Goal: Task Accomplishment & Management: Manage account settings

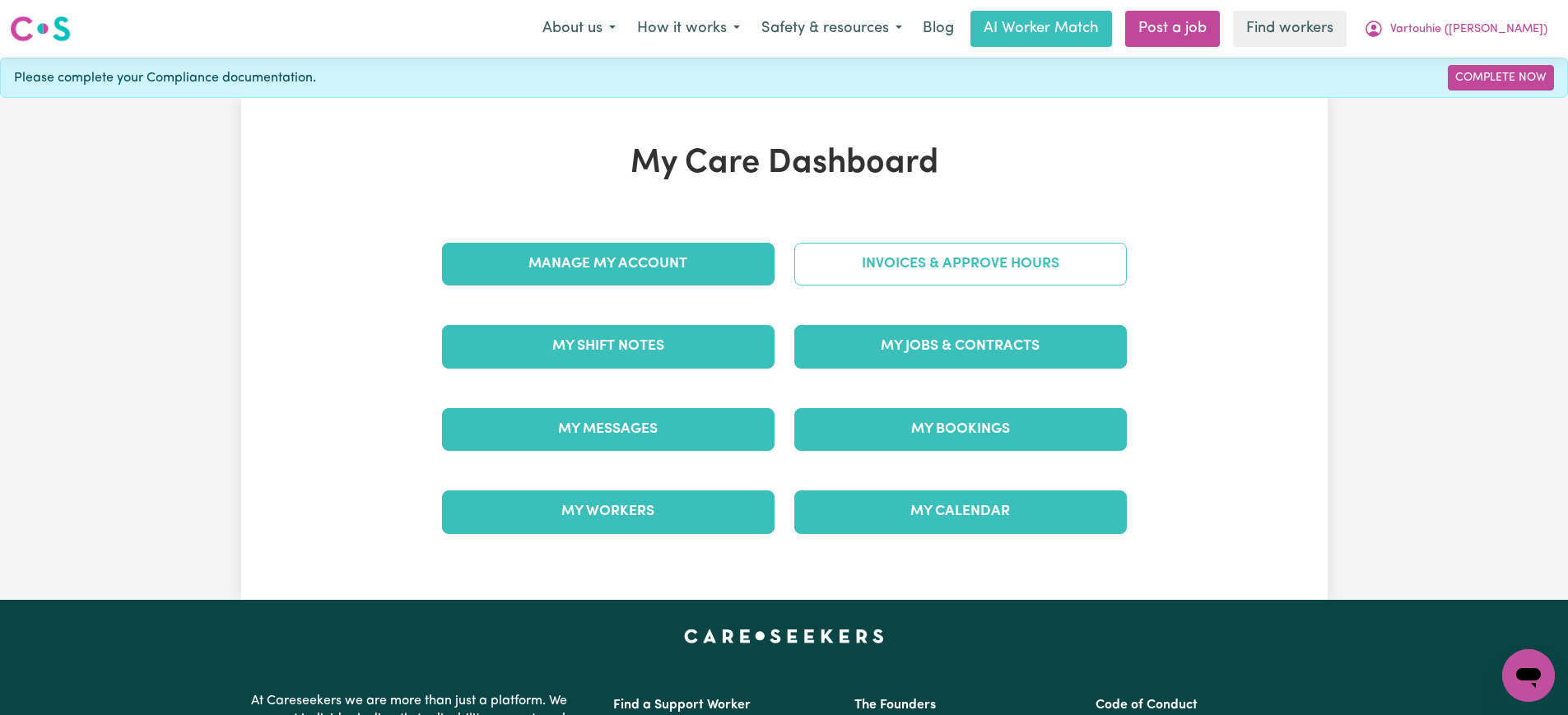
click at [844, 256] on link "Invoices & Approve Hours" at bounding box center [960, 264] width 332 height 43
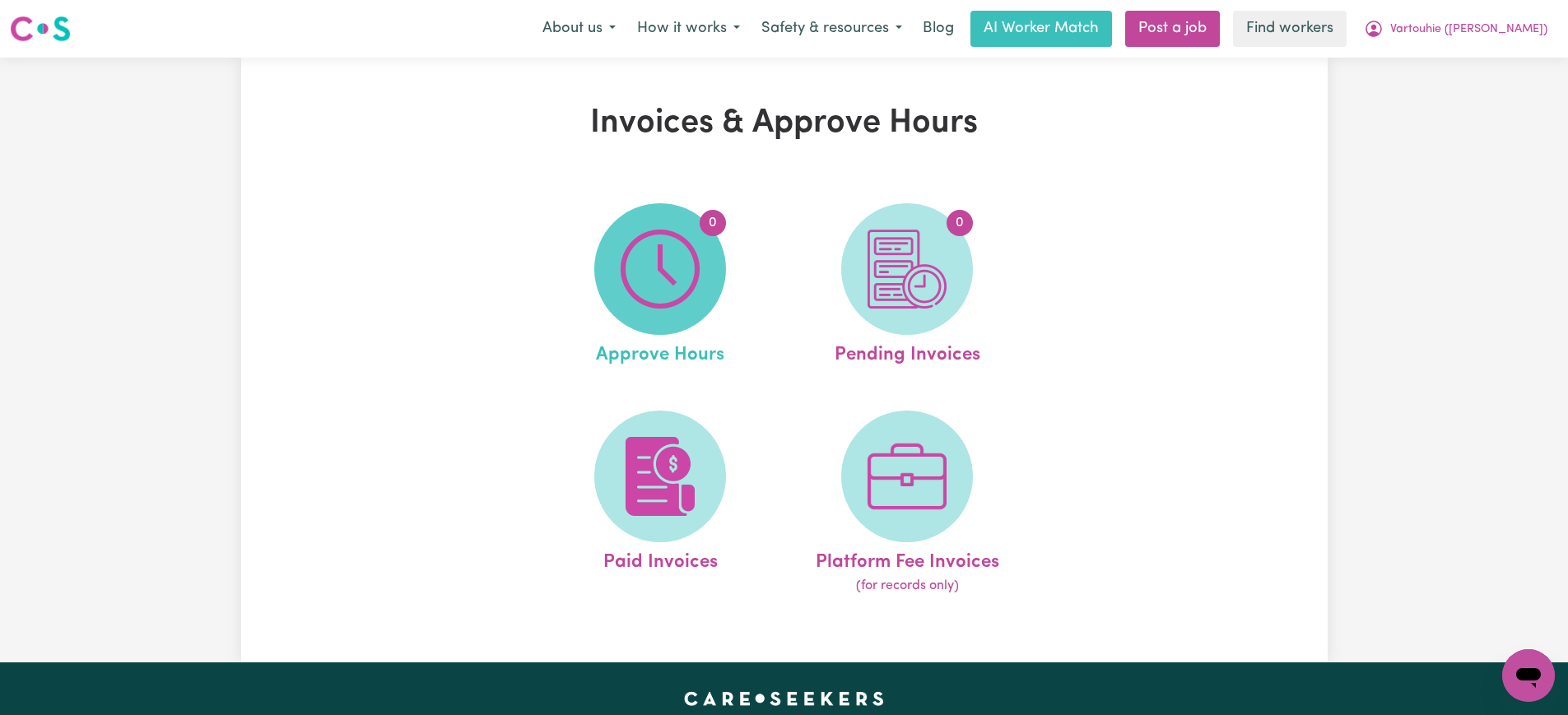
click at [694, 280] on img at bounding box center [660, 269] width 79 height 79
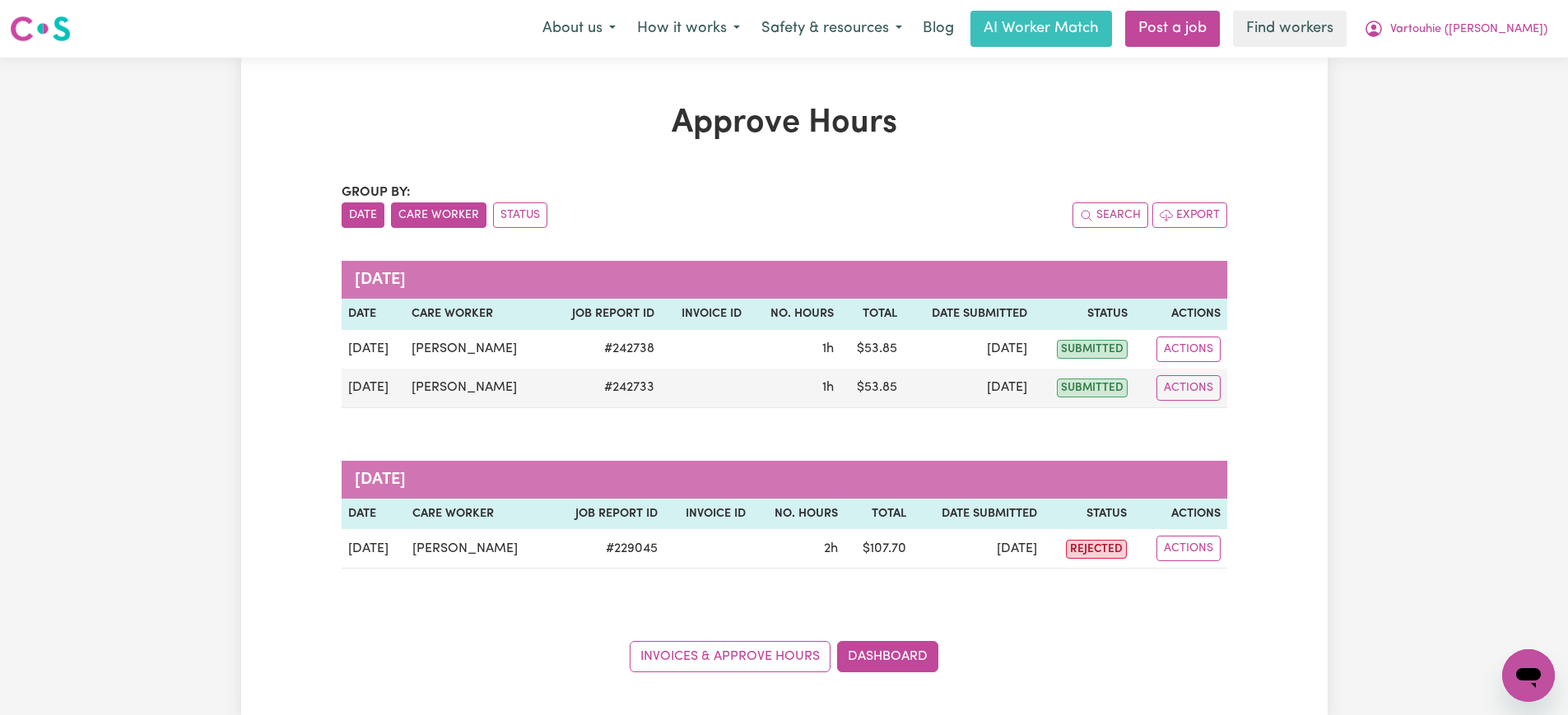
click at [441, 215] on button "Care Worker" at bounding box center [439, 215] width 95 height 26
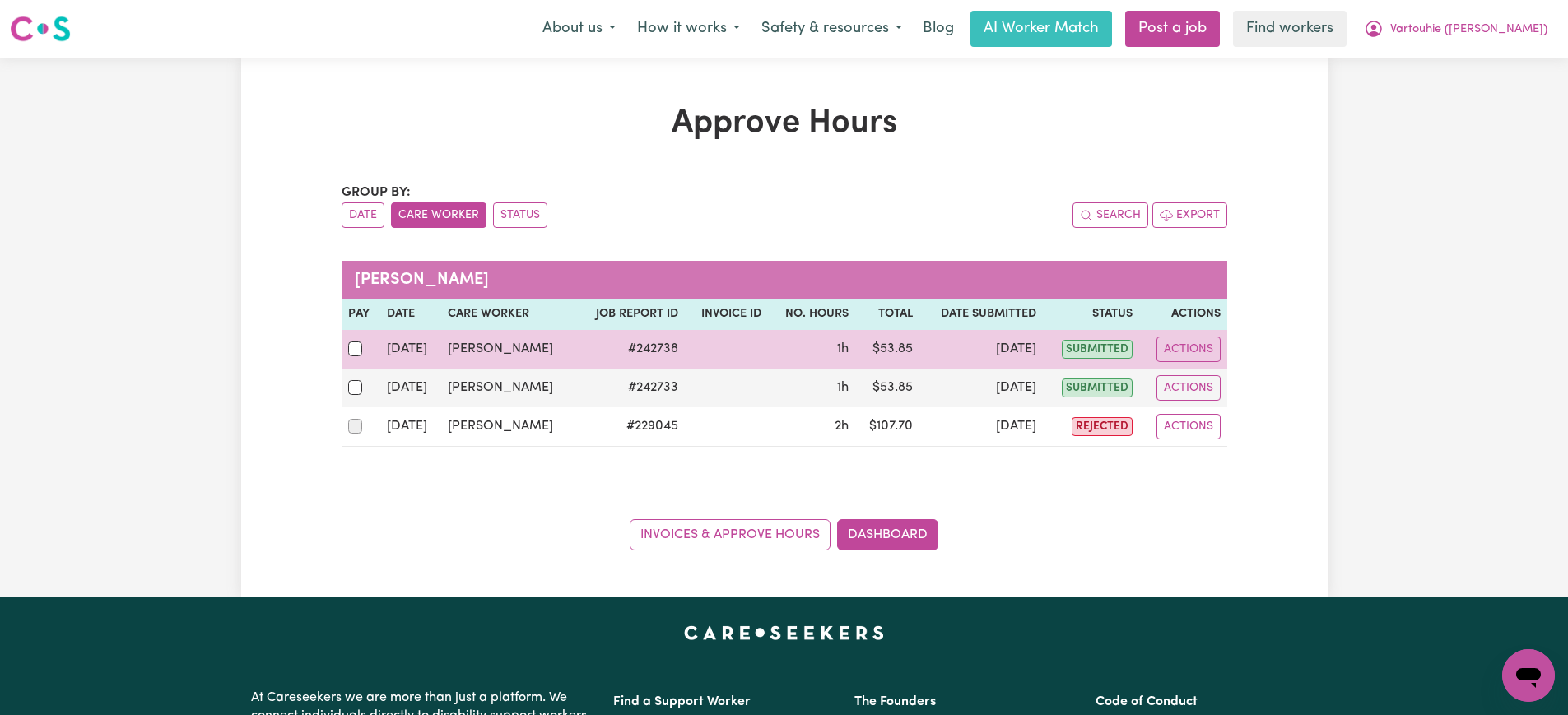
click at [361, 339] on div at bounding box center [361, 348] width 27 height 21
click at [361, 341] on input "checkbox" at bounding box center [355, 349] width 15 height 15
checkbox input "true"
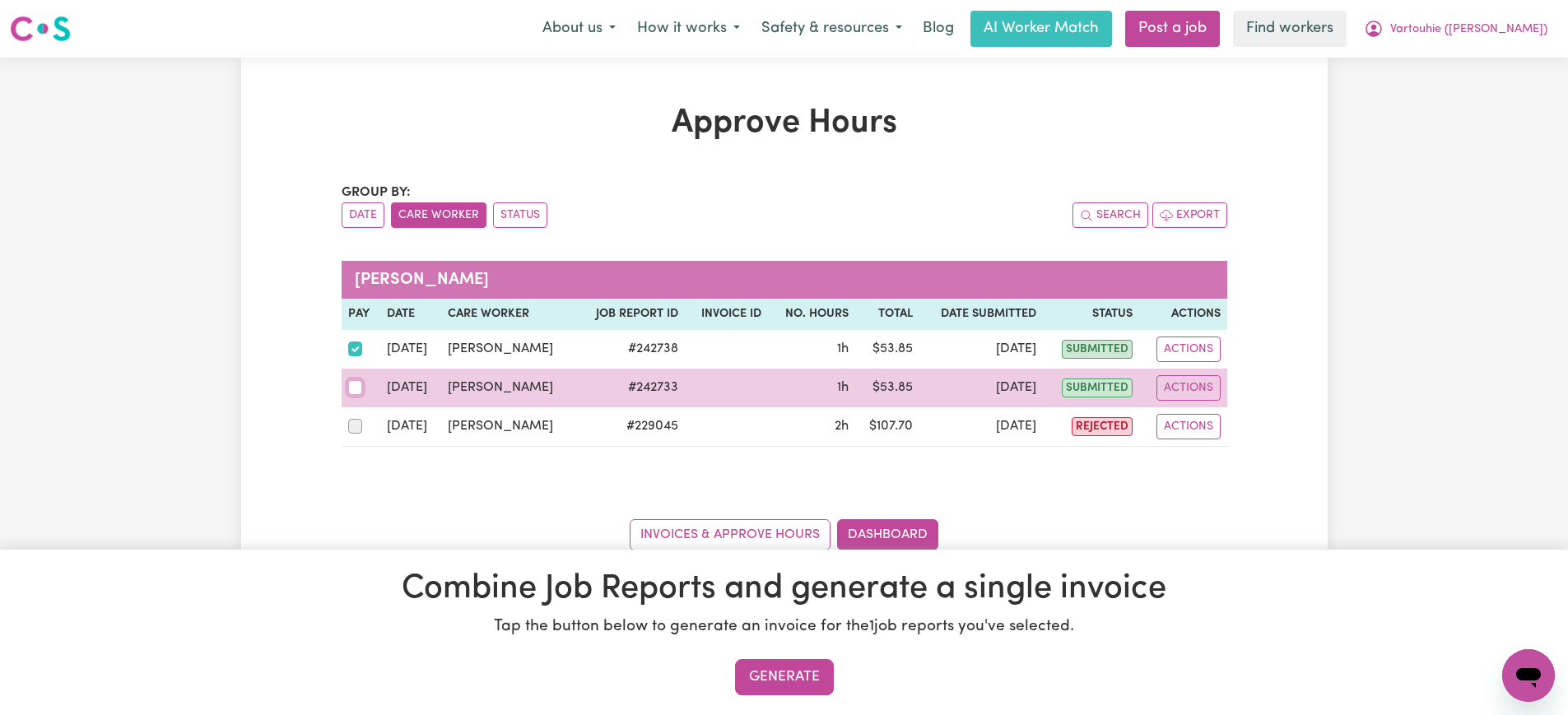
click at [354, 383] on input "checkbox" at bounding box center [355, 387] width 15 height 15
checkbox input "true"
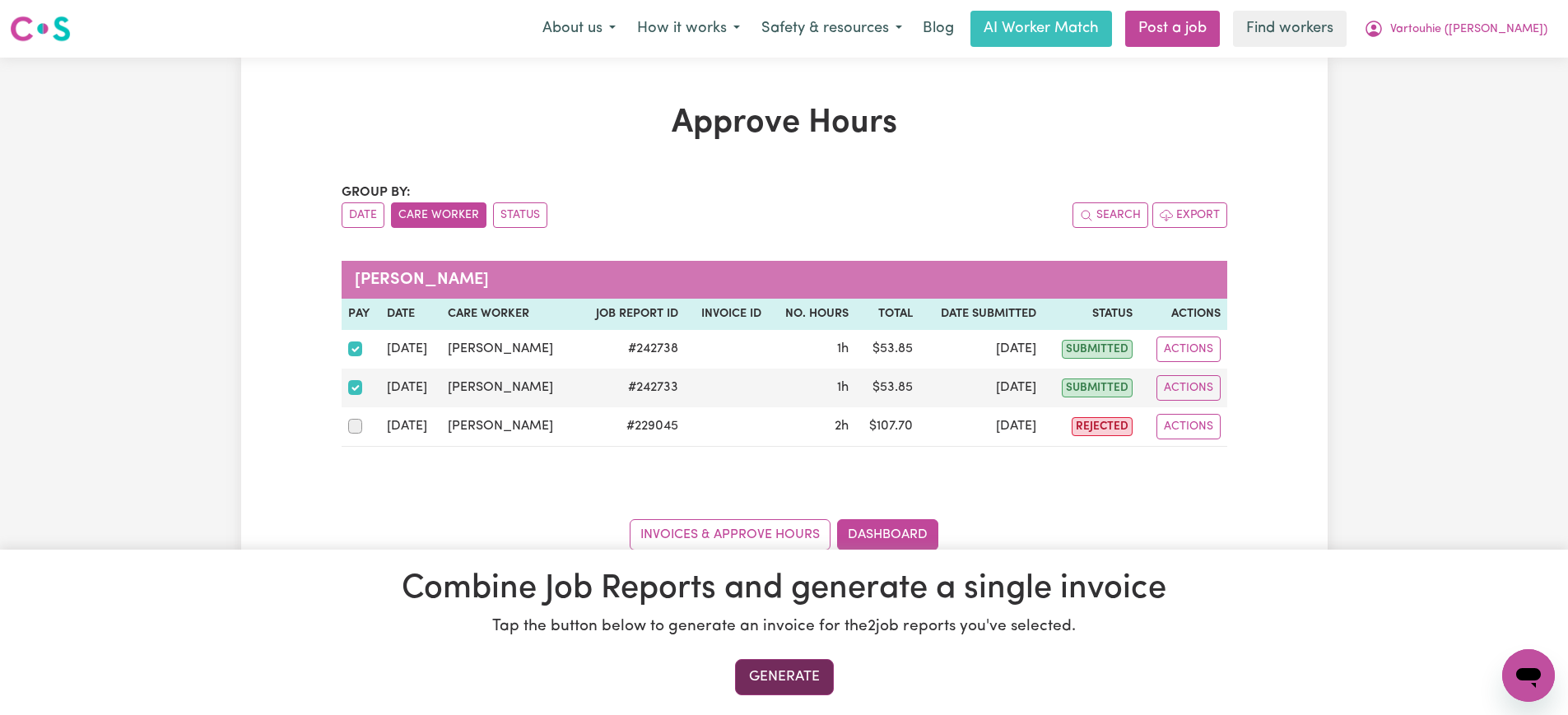
click at [820, 682] on button "Generate" at bounding box center [785, 677] width 99 height 37
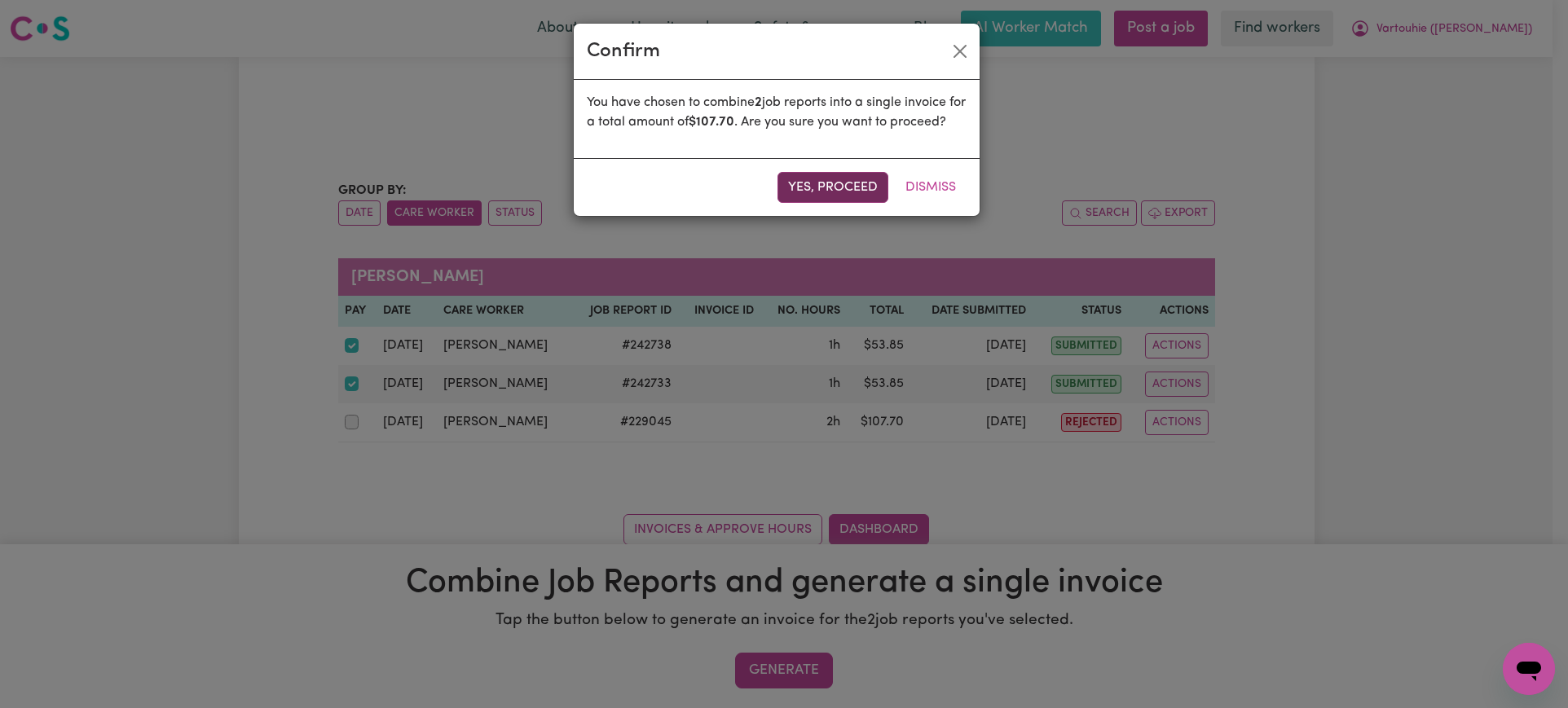
click at [826, 203] on button "Yes, proceed" at bounding box center [833, 188] width 111 height 31
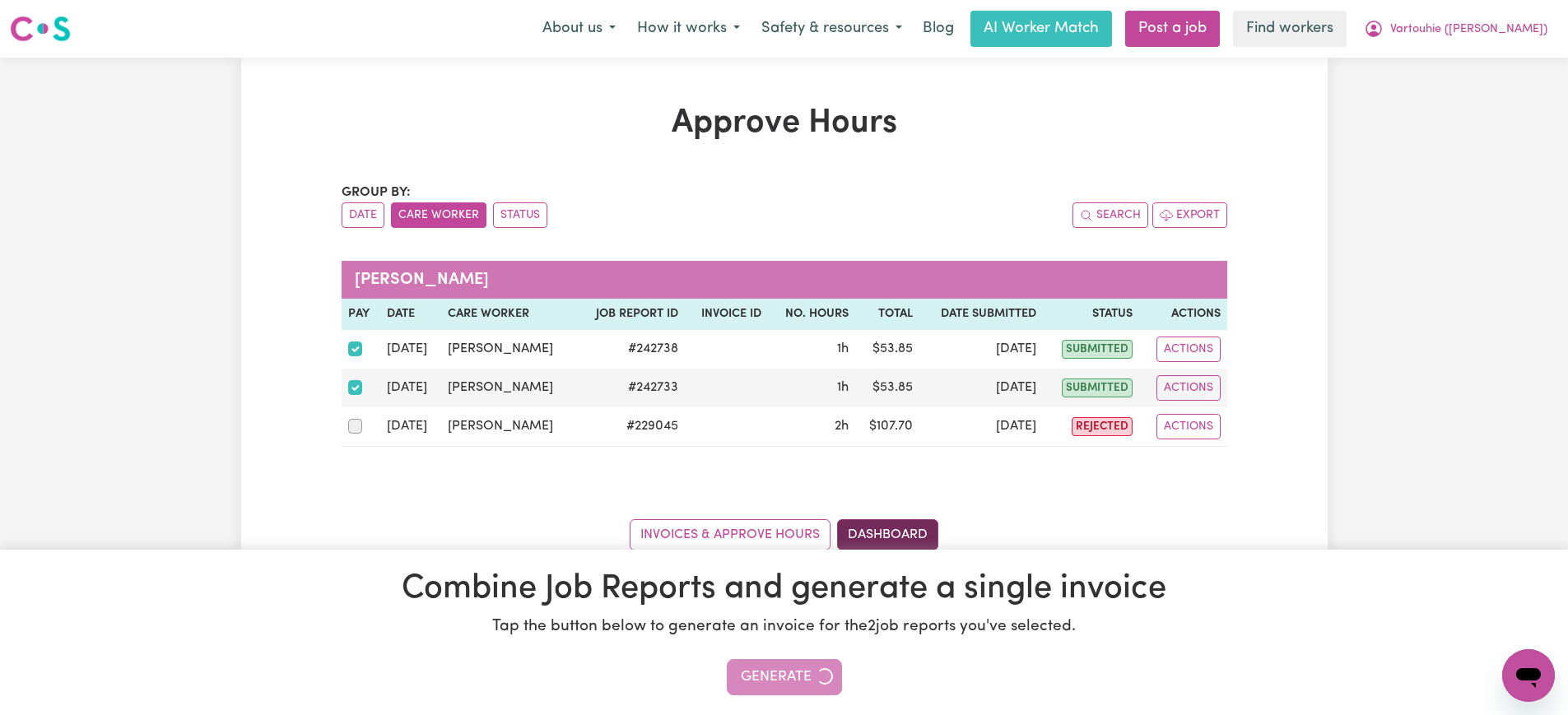
click at [900, 544] on link "Dashboard" at bounding box center [887, 535] width 102 height 31
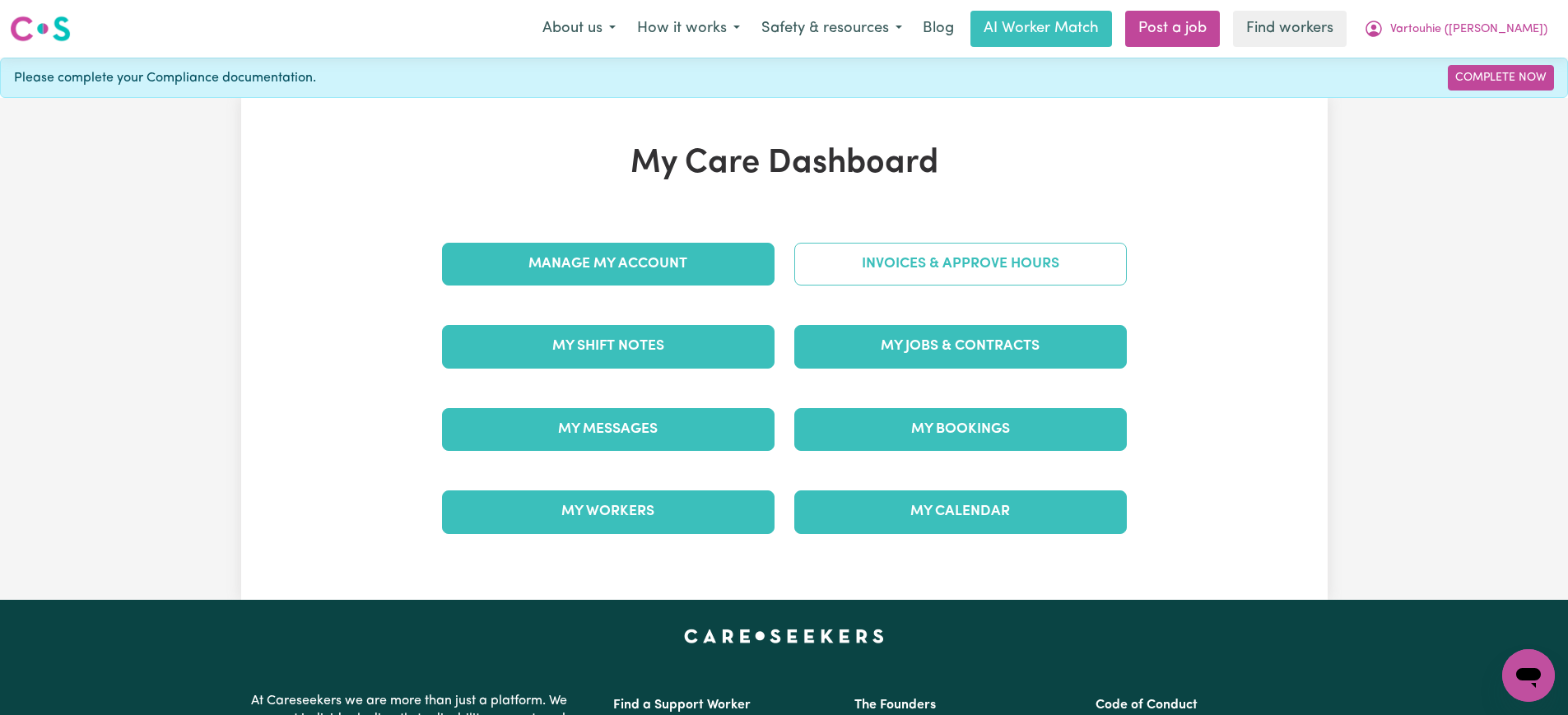
click at [948, 272] on link "Invoices & Approve Hours" at bounding box center [960, 264] width 332 height 43
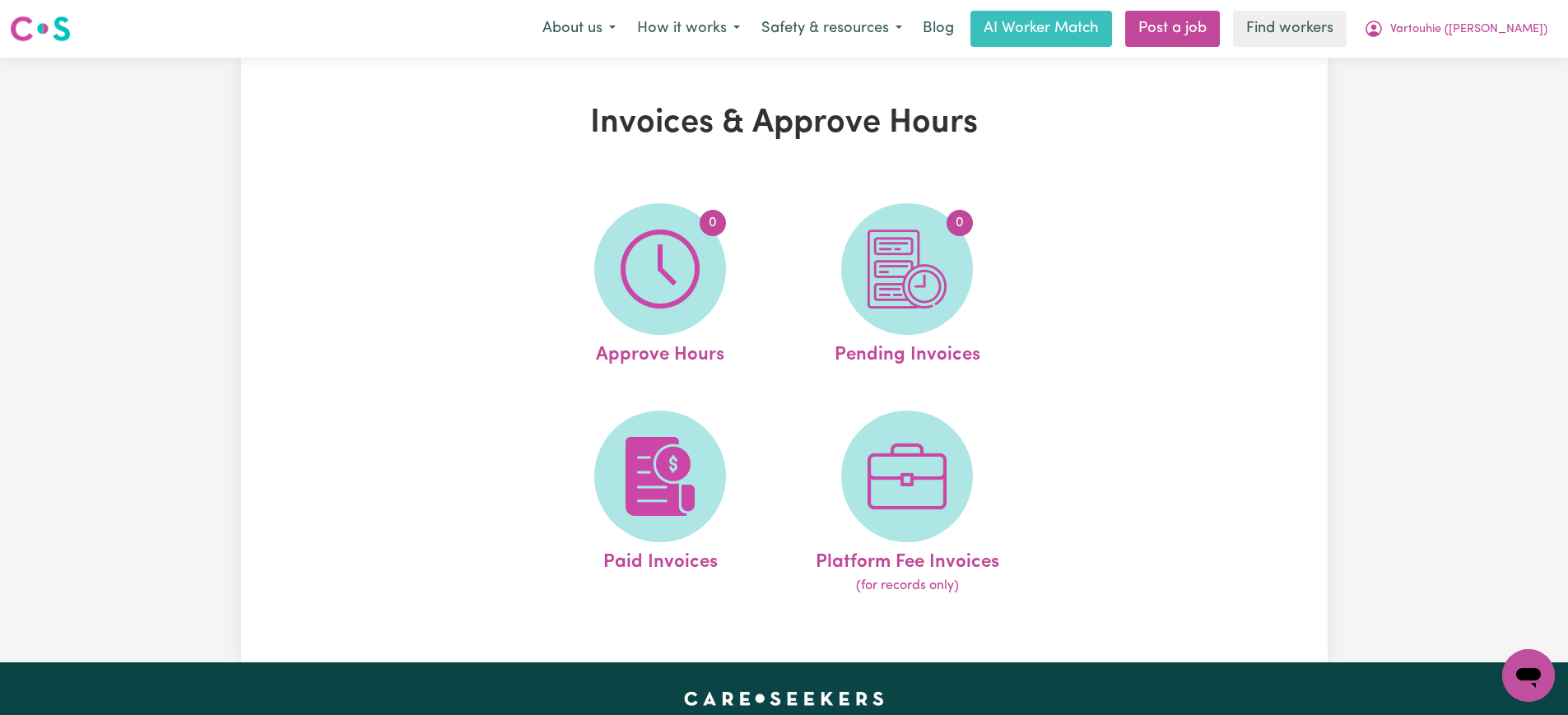
click at [956, 297] on span "0" at bounding box center [907, 269] width 132 height 132
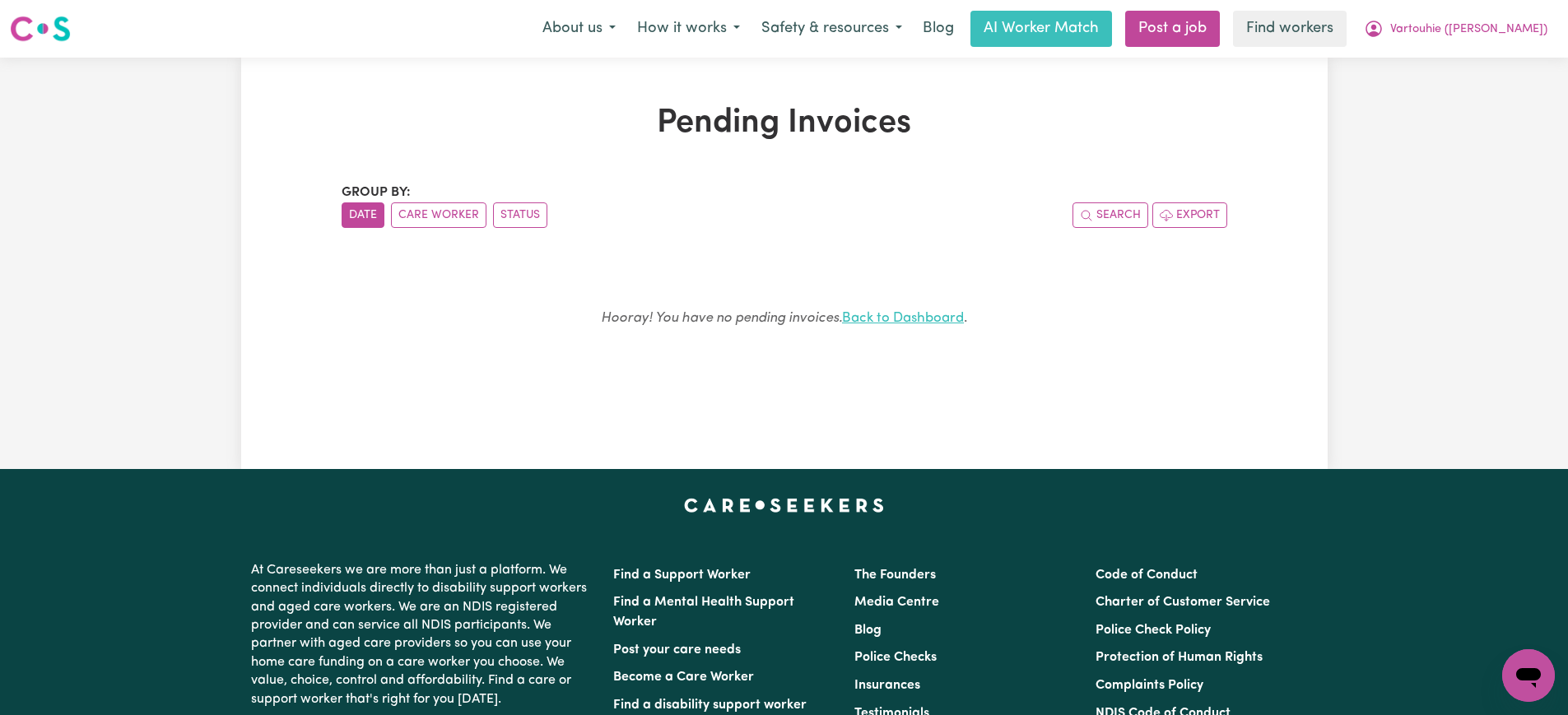
click at [891, 320] on link "Back to Dashboard" at bounding box center [902, 318] width 122 height 14
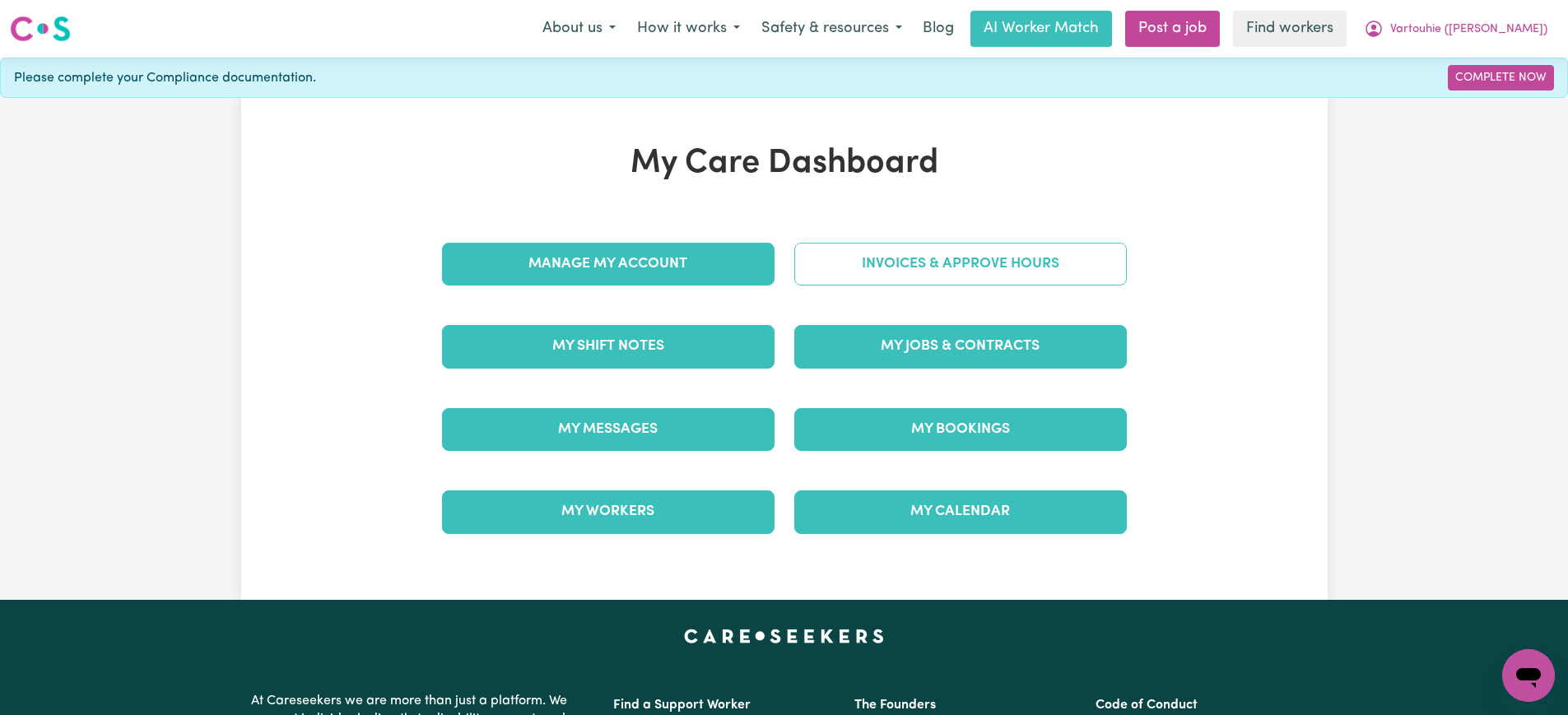
click at [911, 254] on link "Invoices & Approve Hours" at bounding box center [960, 264] width 332 height 43
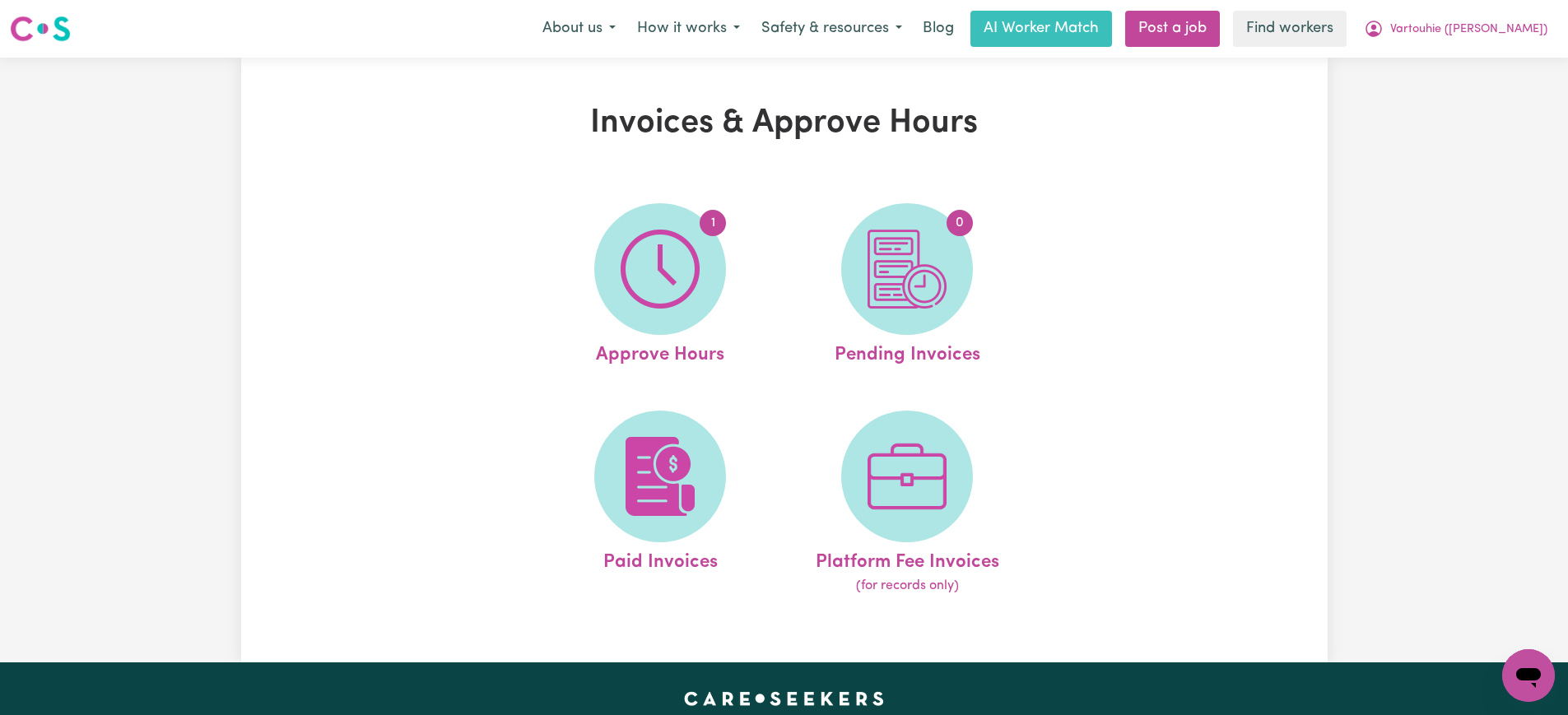
click at [912, 279] on img at bounding box center [907, 269] width 79 height 79
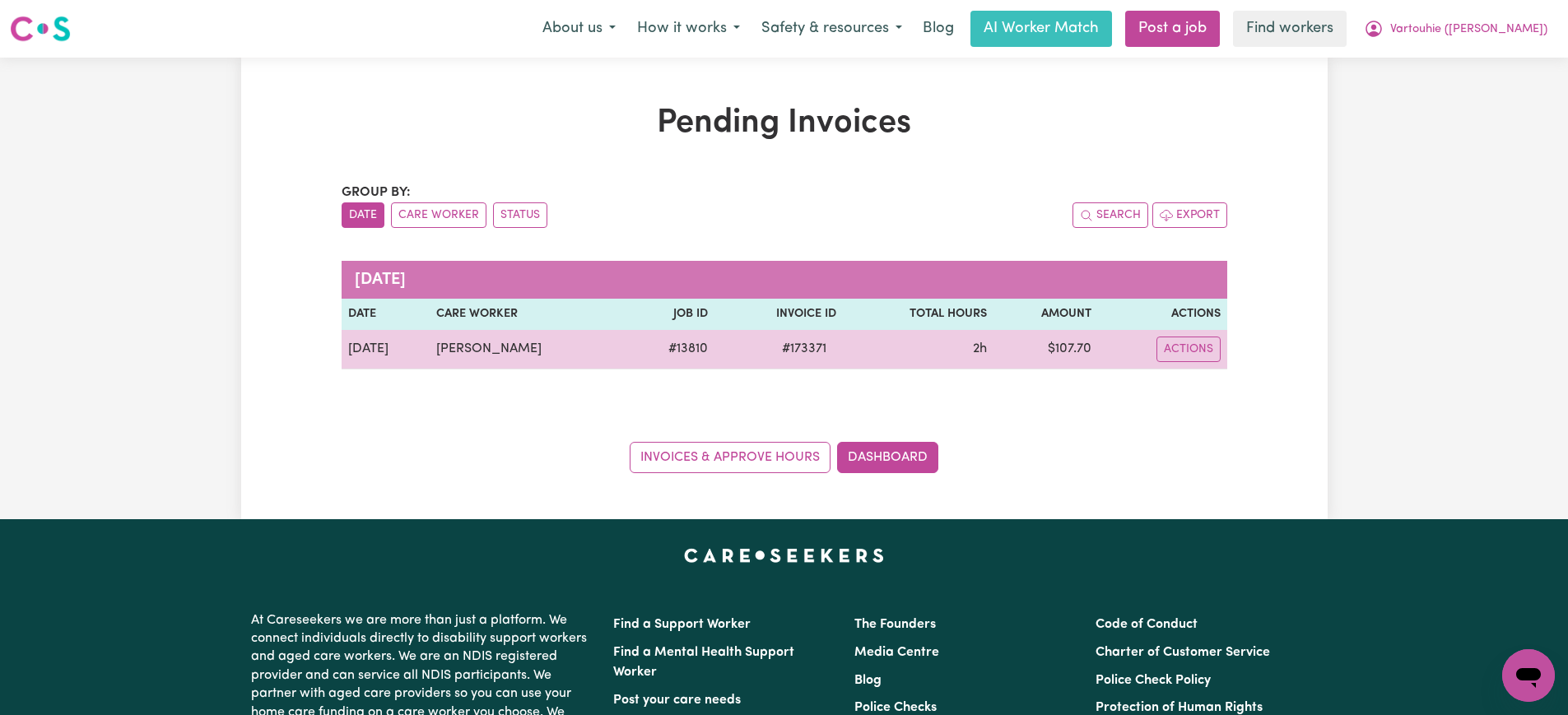
click at [836, 358] on span "# 173371" at bounding box center [804, 349] width 64 height 20
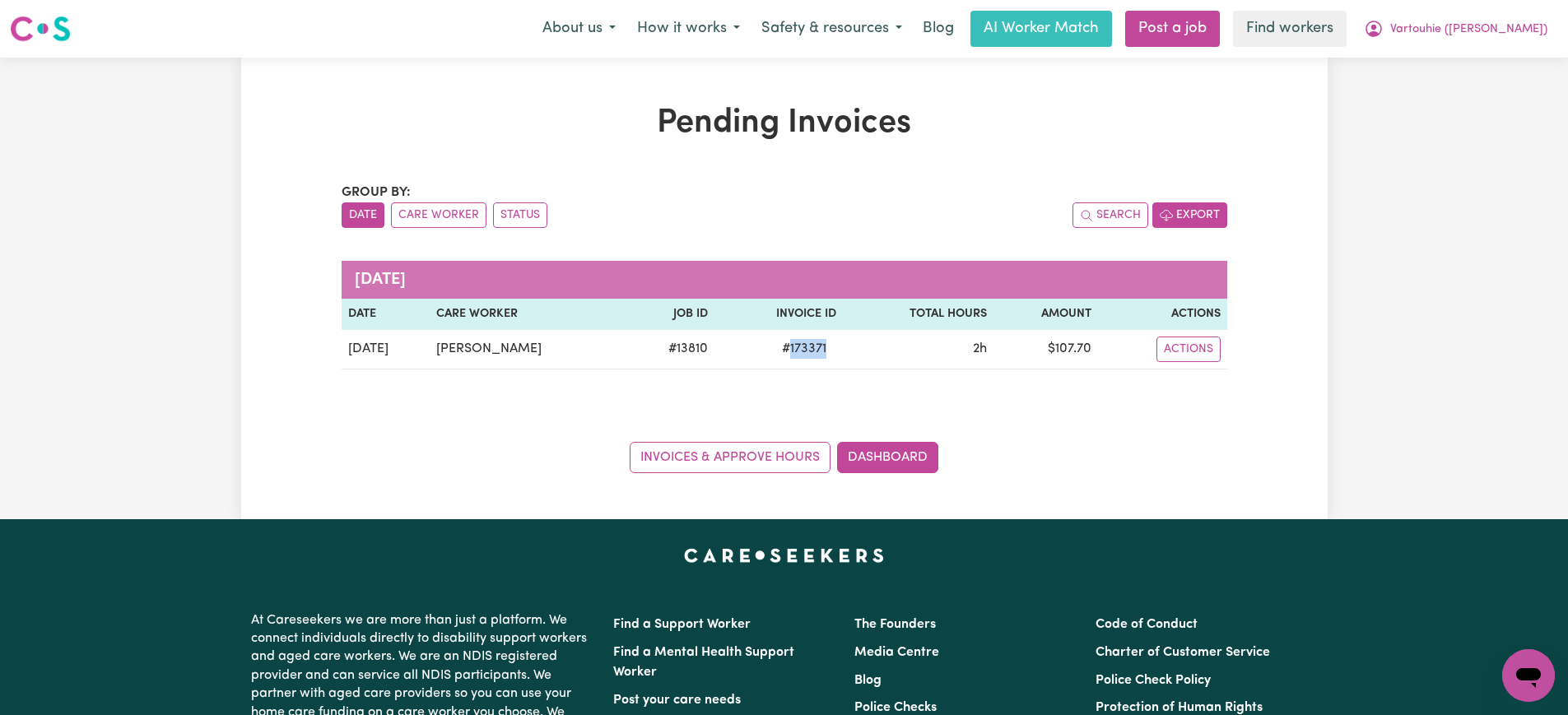
copy span "173371"
click at [1457, 37] on span "Vartouhie ([PERSON_NAME])" at bounding box center [1469, 29] width 158 height 18
click at [1462, 105] on link "Logout" at bounding box center [1492, 94] width 130 height 31
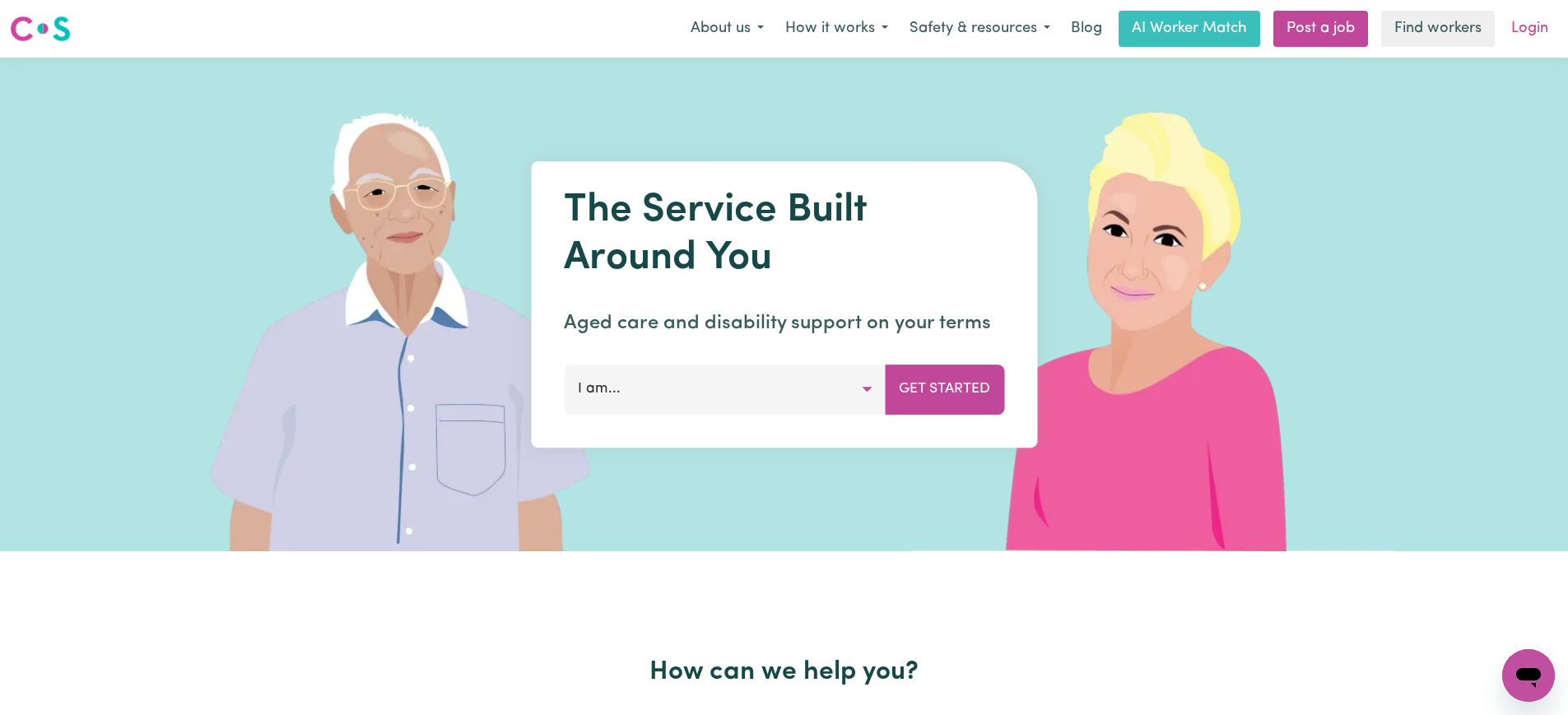
click at [1547, 34] on link "Login" at bounding box center [1530, 29] width 57 height 37
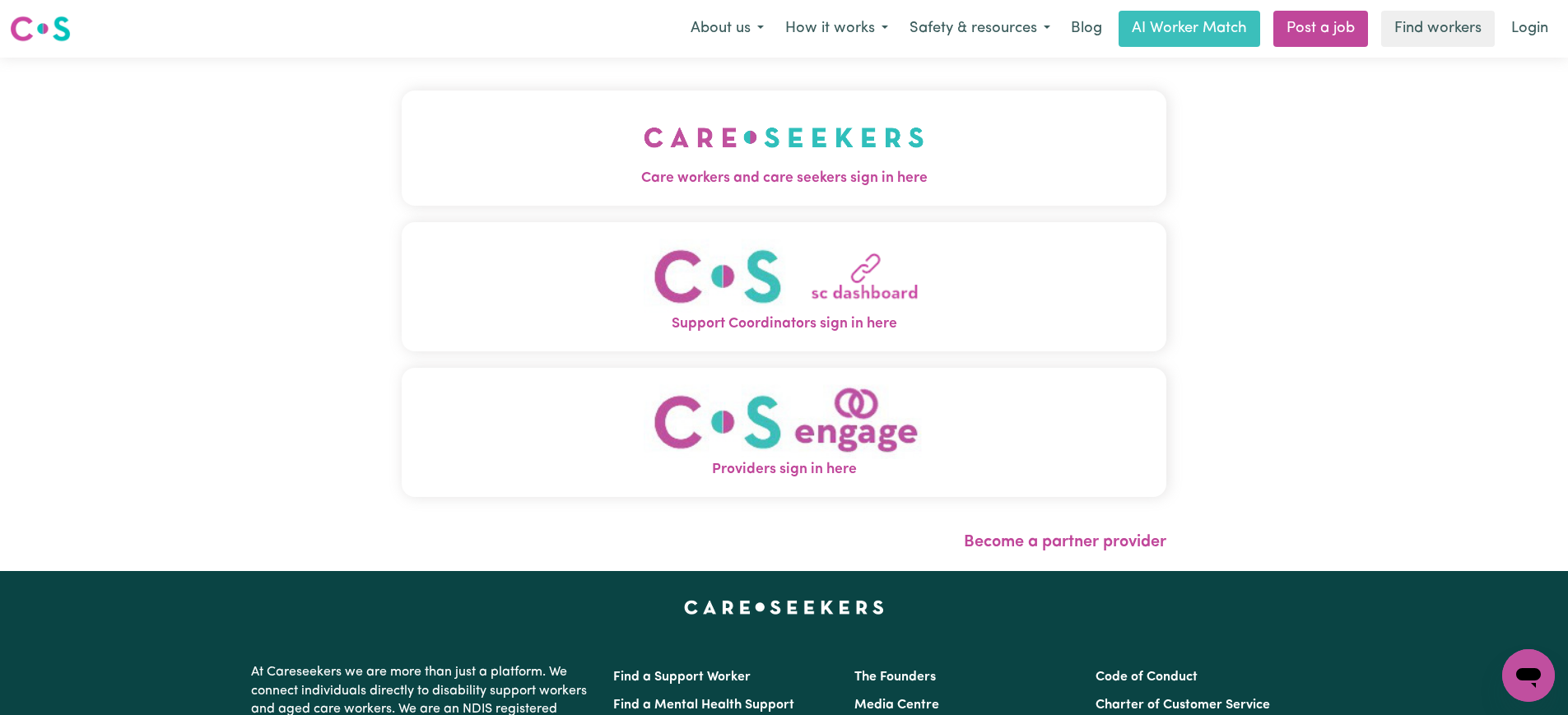
click at [1011, 165] on button "Care workers and care seekers sign in here" at bounding box center [784, 148] width 765 height 115
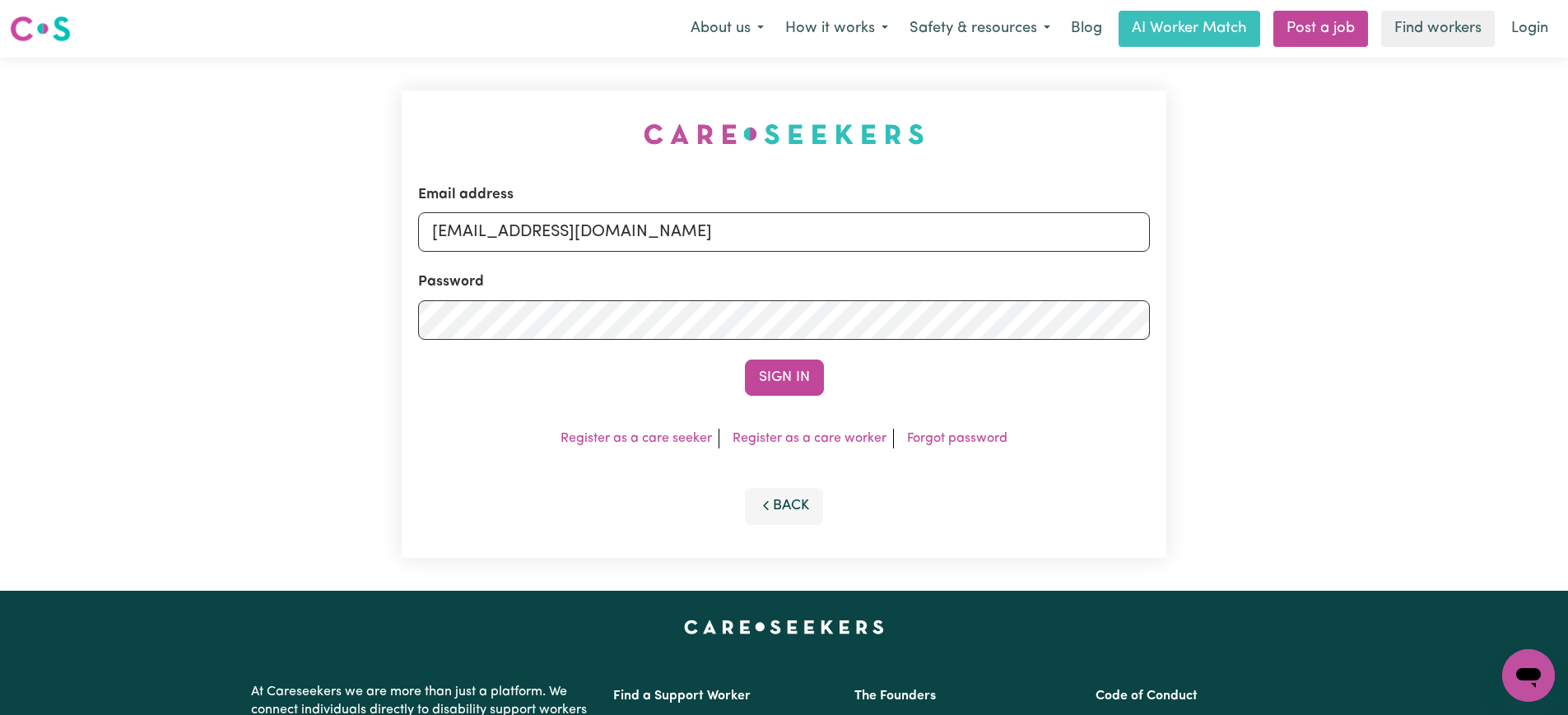
click at [526, 149] on div "Email address [EMAIL_ADDRESS][DOMAIN_NAME] Password Sign In Register as a care …" at bounding box center [784, 324] width 784 height 533
drag, startPoint x: 517, startPoint y: 230, endPoint x: 1520, endPoint y: 255, distance: 1003.3
click at [1520, 255] on div "Email address [EMAIL_ADDRESS][DOMAIN_NAME] Password Sign In Register as a care …" at bounding box center [784, 324] width 1568 height 533
type input "[EMAIL_ADDRESS][DOMAIN_NAME]"
click at [745, 360] on button "Sign In" at bounding box center [784, 378] width 79 height 37
